Goal: Use online tool/utility: Utilize a website feature to perform a specific function

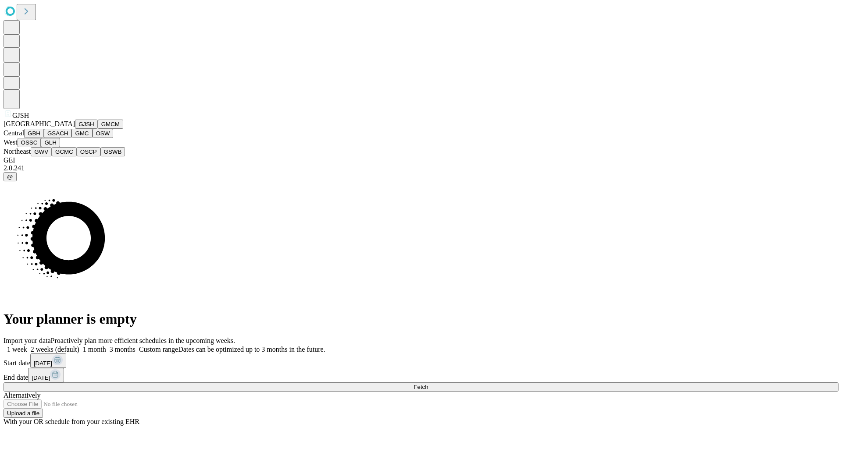
click at [75, 129] on button "GJSH" at bounding box center [86, 124] width 23 height 9
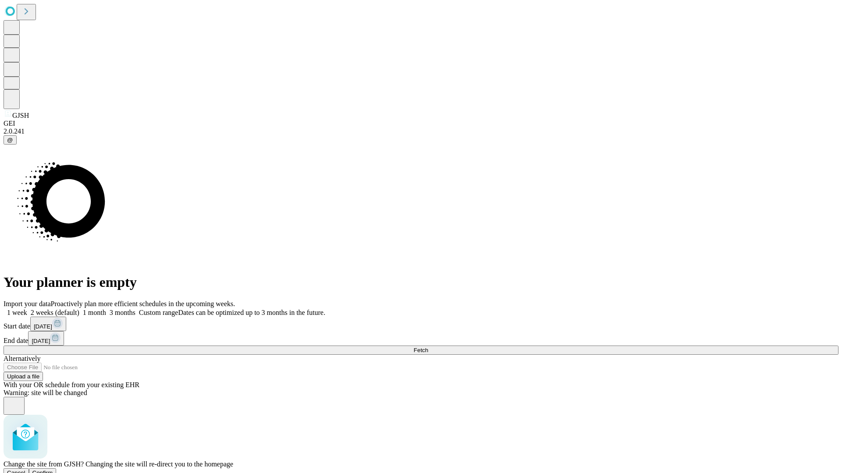
click at [53, 470] on span "Confirm" at bounding box center [42, 473] width 21 height 7
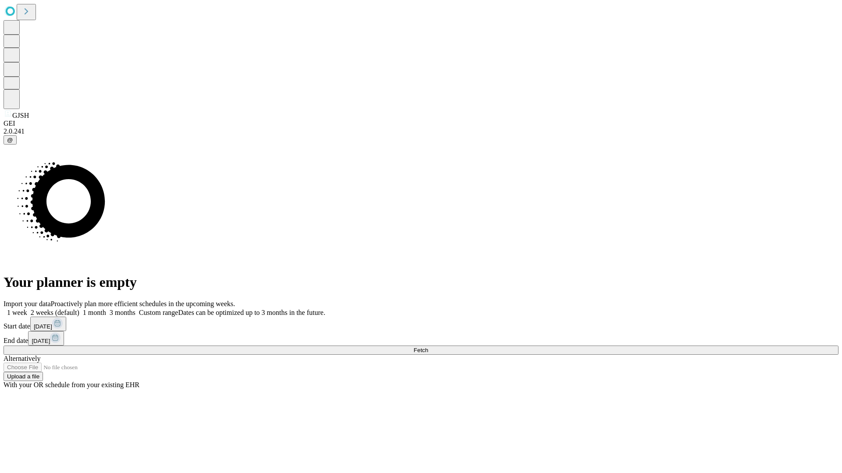
click at [106, 309] on label "1 month" at bounding box center [92, 312] width 27 height 7
click at [428, 347] on span "Fetch" at bounding box center [420, 350] width 14 height 7
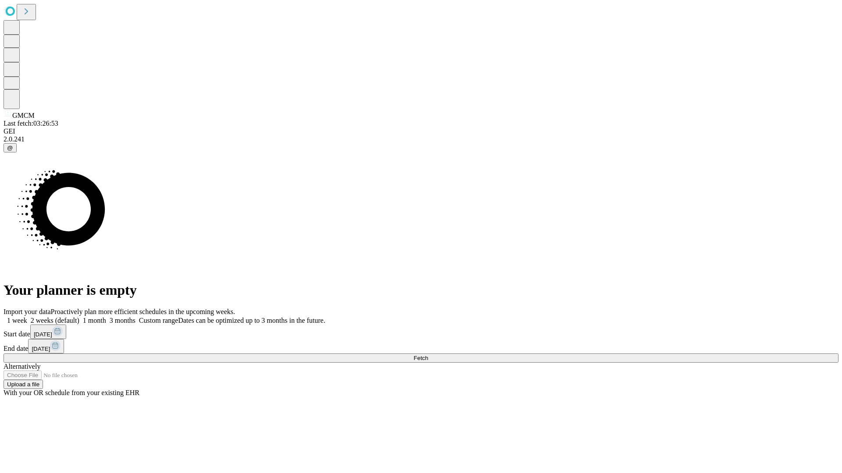
click at [106, 317] on label "1 month" at bounding box center [92, 320] width 27 height 7
click at [428, 355] on span "Fetch" at bounding box center [420, 358] width 14 height 7
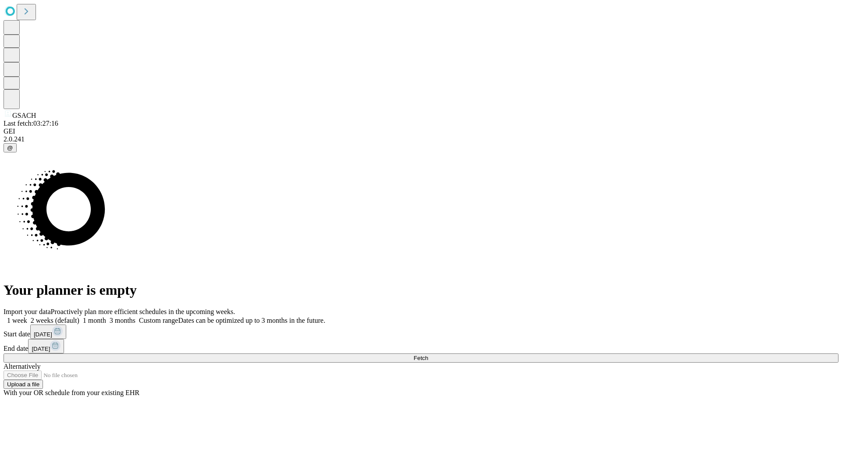
click at [428, 355] on span "Fetch" at bounding box center [420, 358] width 14 height 7
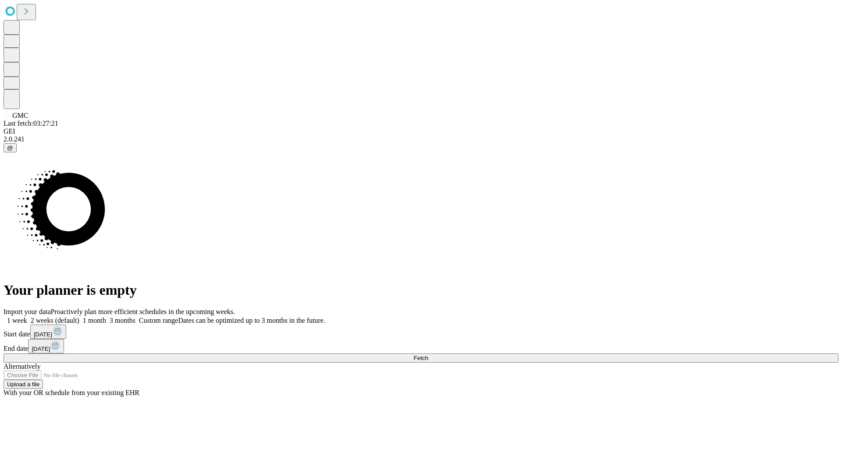
click at [106, 317] on label "1 month" at bounding box center [92, 320] width 27 height 7
click at [428, 355] on span "Fetch" at bounding box center [420, 358] width 14 height 7
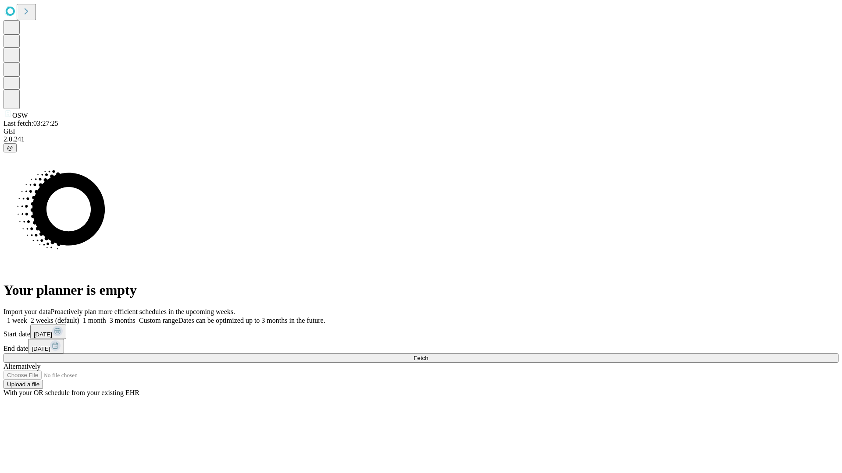
click at [106, 317] on label "1 month" at bounding box center [92, 320] width 27 height 7
click at [428, 355] on span "Fetch" at bounding box center [420, 358] width 14 height 7
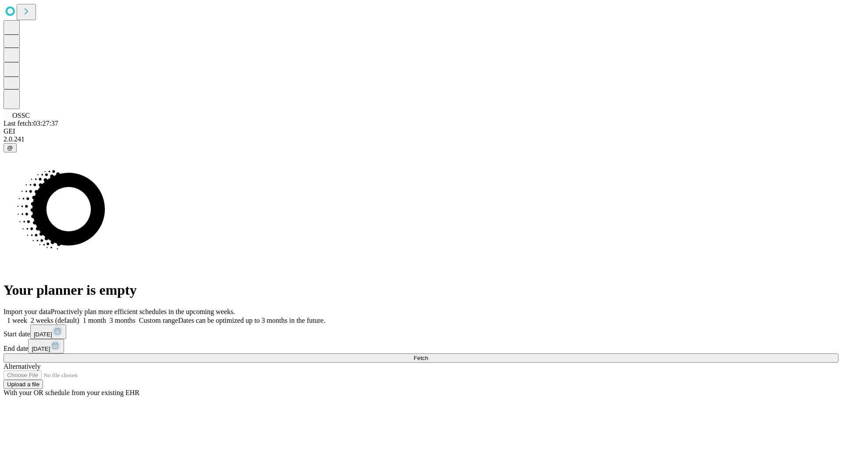
click at [106, 317] on label "1 month" at bounding box center [92, 320] width 27 height 7
click at [428, 355] on span "Fetch" at bounding box center [420, 358] width 14 height 7
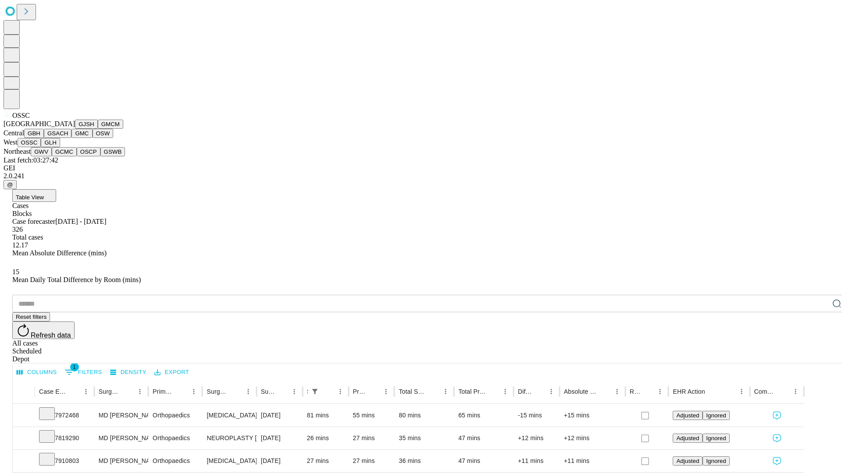
click at [60, 147] on button "GLH" at bounding box center [50, 142] width 19 height 9
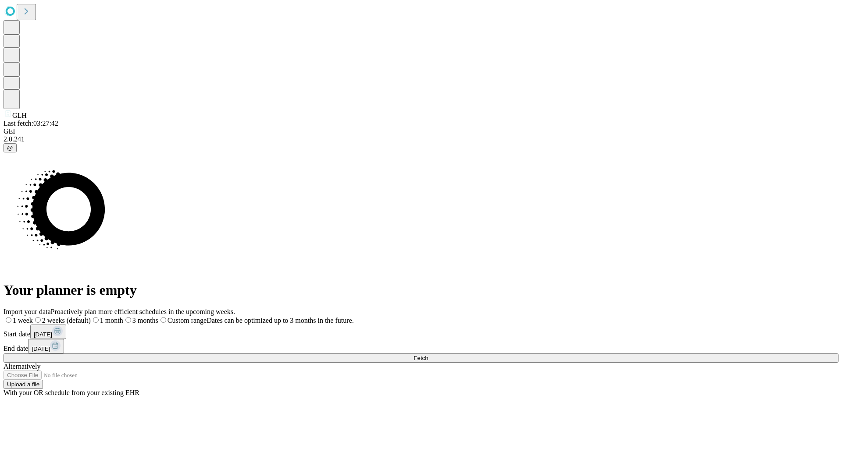
click at [123, 317] on label "1 month" at bounding box center [107, 320] width 32 height 7
click at [428, 355] on span "Fetch" at bounding box center [420, 358] width 14 height 7
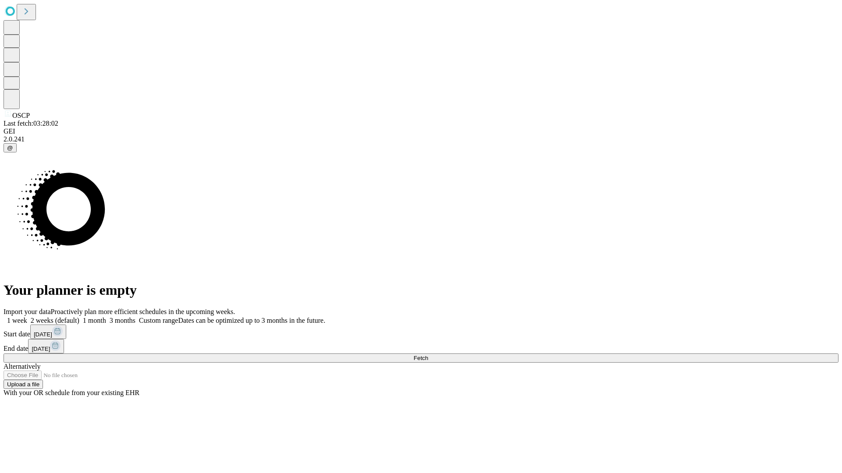
click at [106, 317] on label "1 month" at bounding box center [92, 320] width 27 height 7
click at [428, 355] on span "Fetch" at bounding box center [420, 358] width 14 height 7
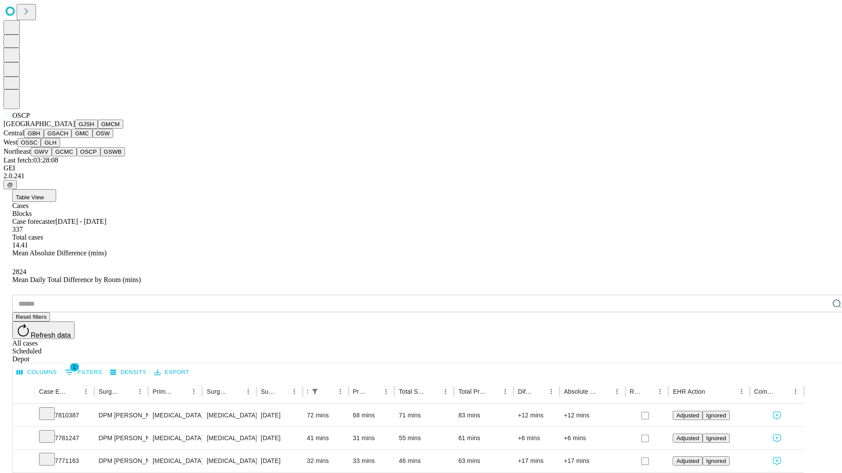
click at [100, 156] on button "GSWB" at bounding box center [112, 151] width 25 height 9
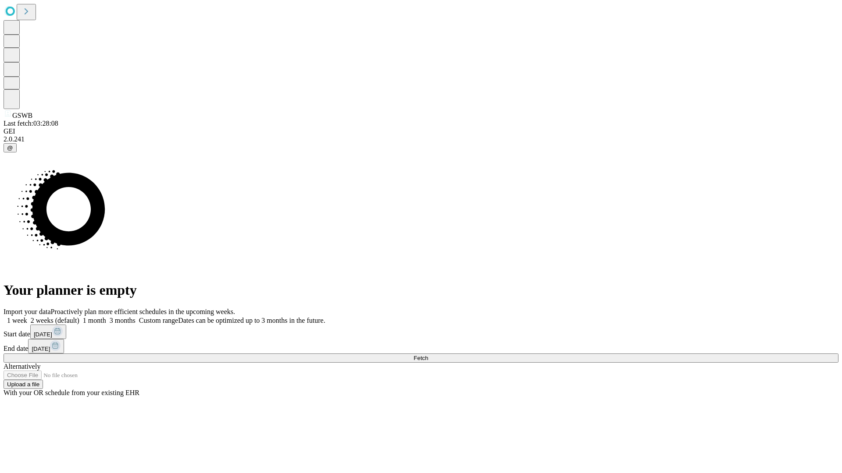
click at [106, 317] on label "1 month" at bounding box center [92, 320] width 27 height 7
click at [428, 355] on span "Fetch" at bounding box center [420, 358] width 14 height 7
